Goal: Information Seeking & Learning: Understand process/instructions

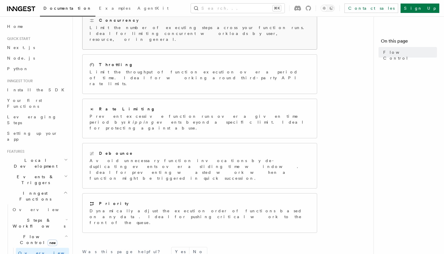
scroll to position [102, 0]
click at [347, 114] on article "Features Inngest Functions Flow Control Flow control is a critical part of buil…" at bounding box center [225, 134] width 286 height 420
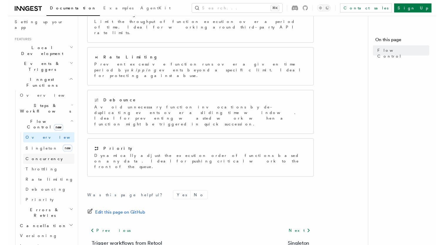
scroll to position [112, 0]
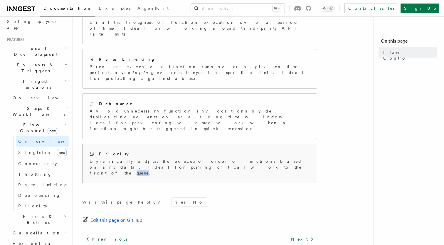
click at [139, 151] on div "Priority Dynamically adjust the execution order of functions based on any data.…" at bounding box center [200, 163] width 220 height 25
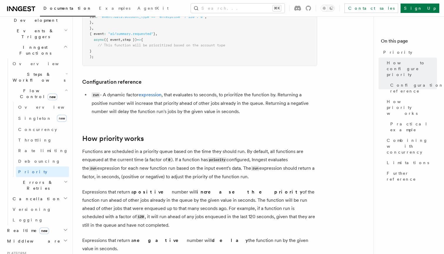
scroll to position [154, 0]
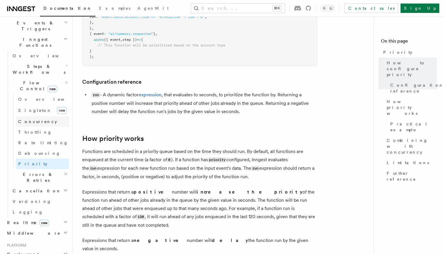
click at [28, 119] on span "Concurrency" at bounding box center [37, 122] width 39 height 6
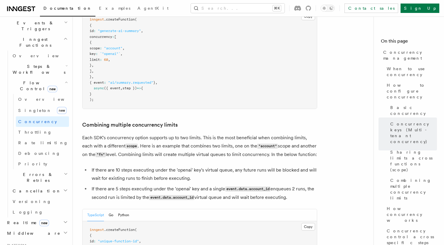
scroll to position [963, 0]
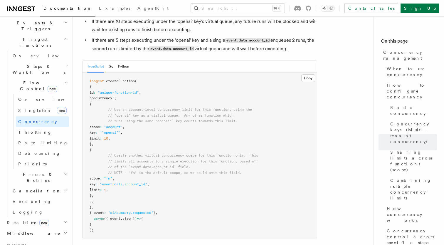
click at [100, 176] on span "scope" at bounding box center [95, 178] width 10 height 4
copy span "scope"
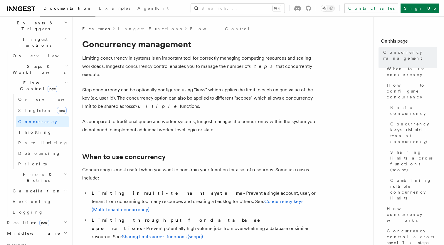
scroll to position [0, 0]
